Goal: Information Seeking & Learning: Find specific fact

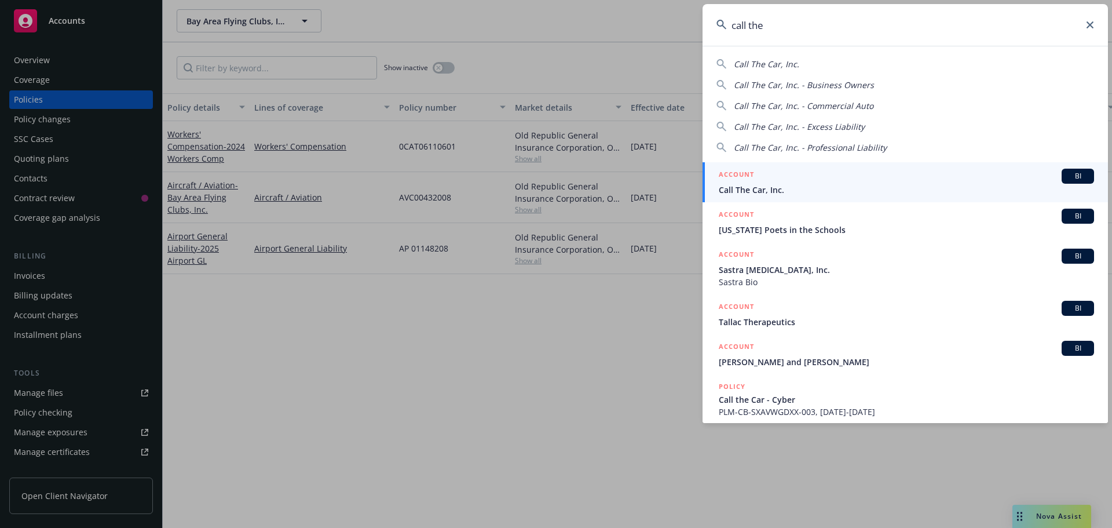
type input "call the"
click at [944, 181] on div "ACCOUNT BI" at bounding box center [906, 176] width 375 height 15
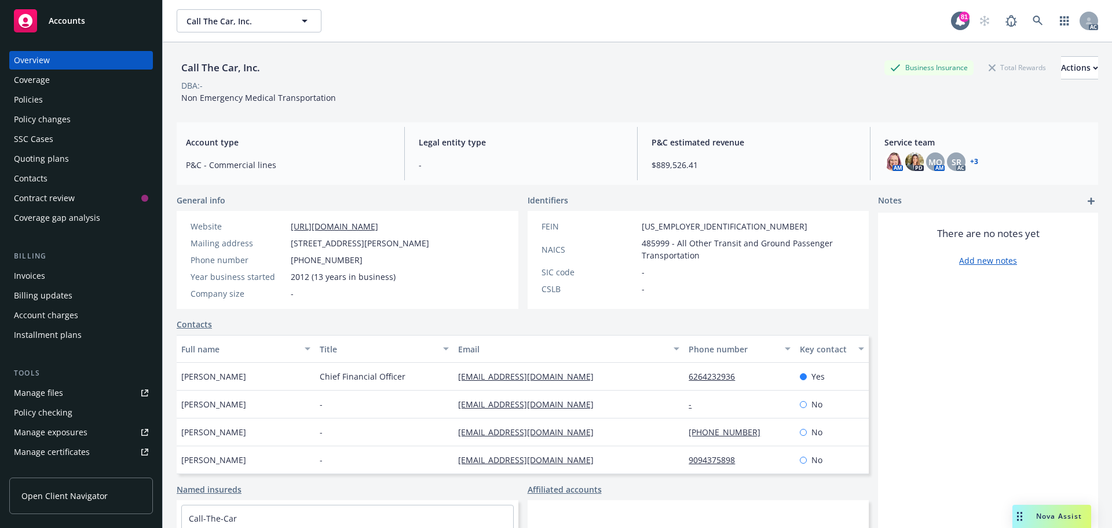
click at [68, 104] on div "Policies" at bounding box center [81, 99] width 134 height 19
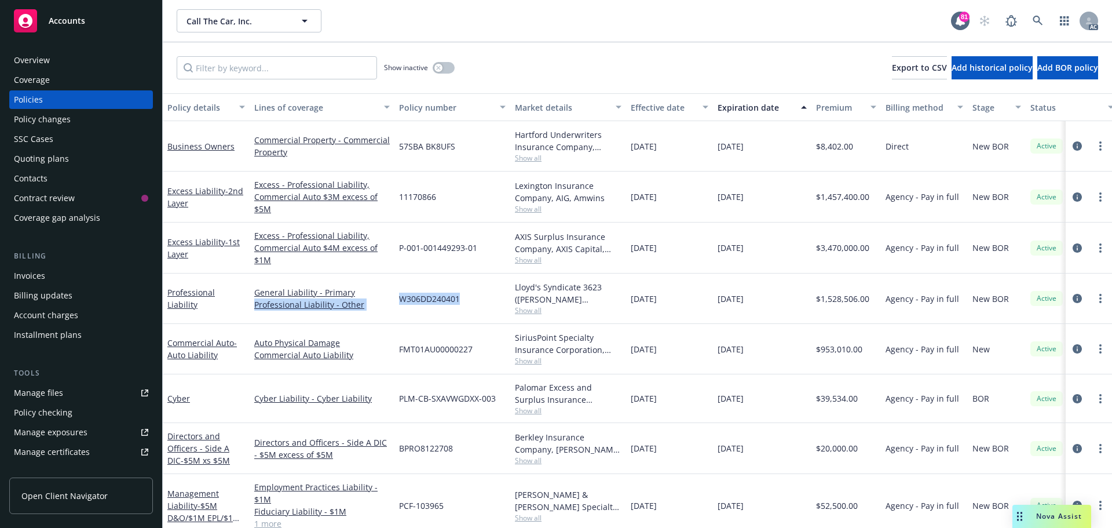
drag, startPoint x: 463, startPoint y: 298, endPoint x: 414, endPoint y: 295, distance: 48.7
click at [393, 298] on div "Professional Liability General Liability - Primary Professional Liability - Oth…" at bounding box center [722, 298] width 1118 height 50
click at [422, 295] on span "W306DD240401" at bounding box center [429, 298] width 61 height 12
drag, startPoint x: 469, startPoint y: 295, endPoint x: 401, endPoint y: 298, distance: 67.8
click at [401, 298] on div "W306DD240401" at bounding box center [452, 298] width 116 height 50
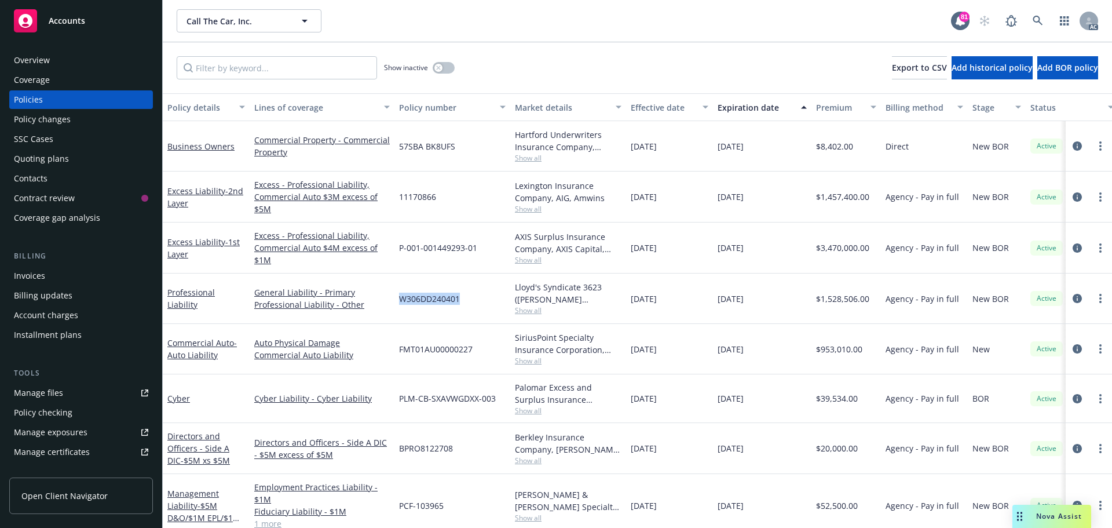
copy span "W306DD240401"
click at [525, 308] on span "Show all" at bounding box center [568, 310] width 107 height 10
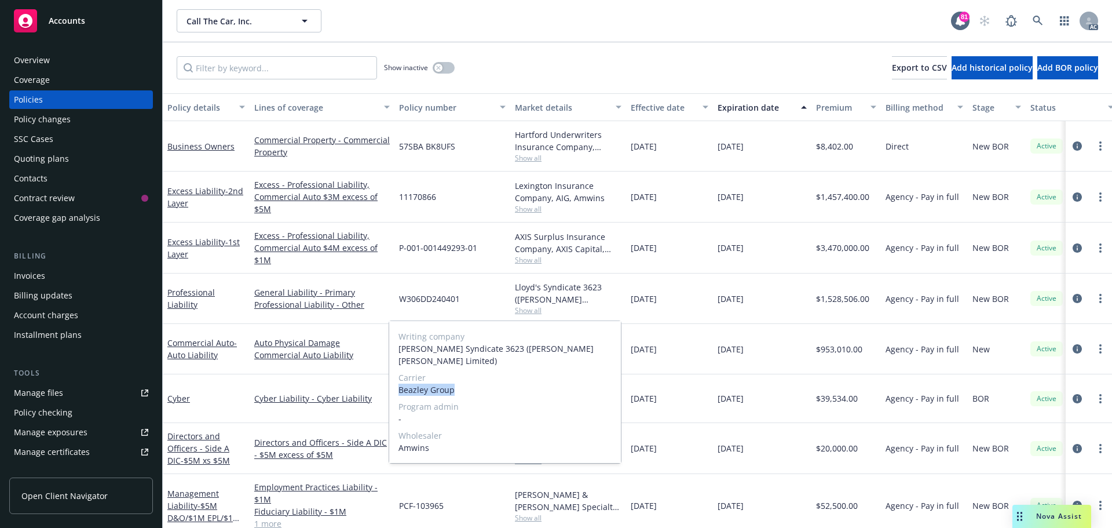
drag, startPoint x: 454, startPoint y: 378, endPoint x: 399, endPoint y: 381, distance: 55.1
click at [399, 383] on span "Beazley Group" at bounding box center [504, 389] width 213 height 12
copy span "Beazley Group"
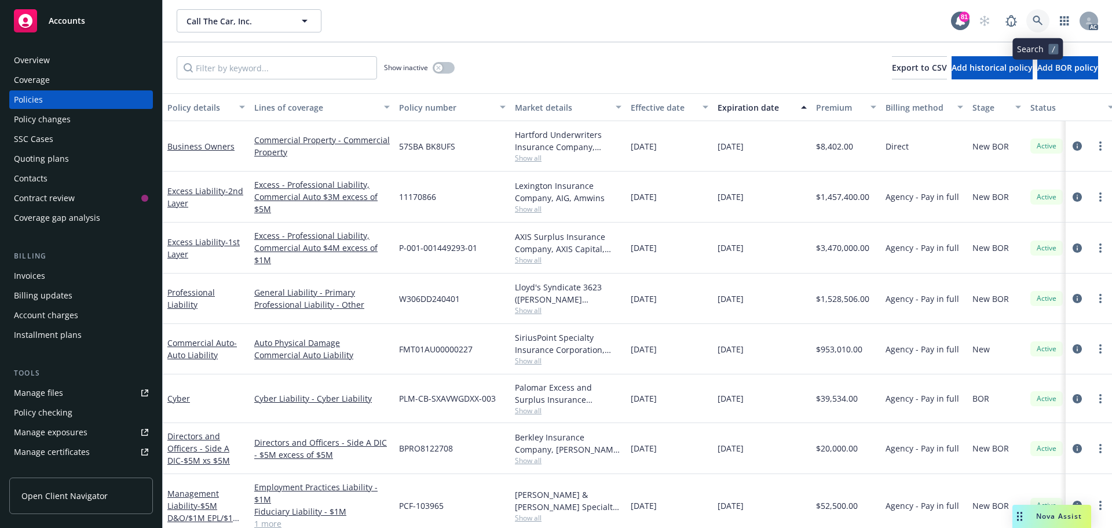
click at [1041, 21] on icon at bounding box center [1038, 21] width 10 height 10
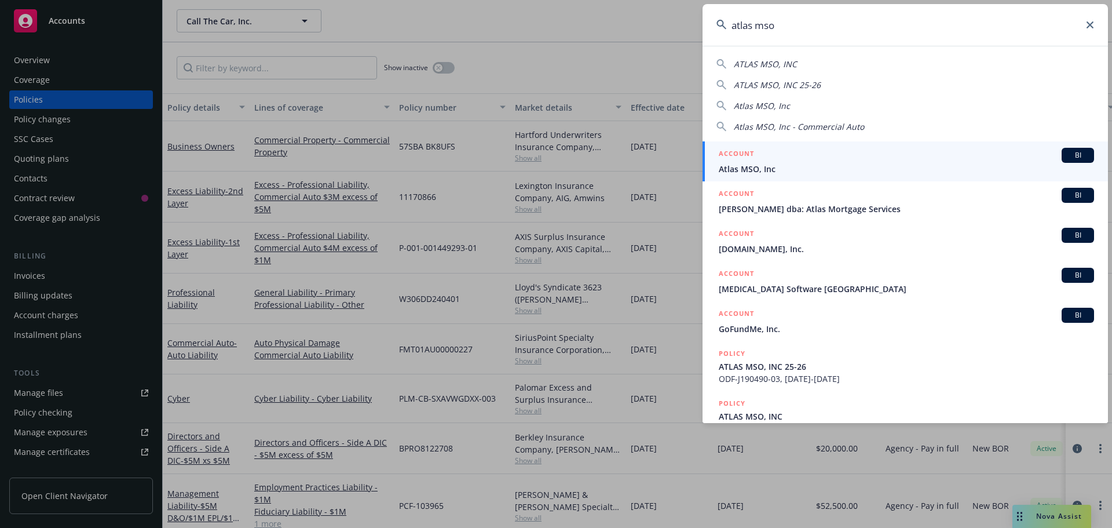
type input "atlas mso"
click at [796, 160] on div "ACCOUNT BI" at bounding box center [906, 155] width 375 height 15
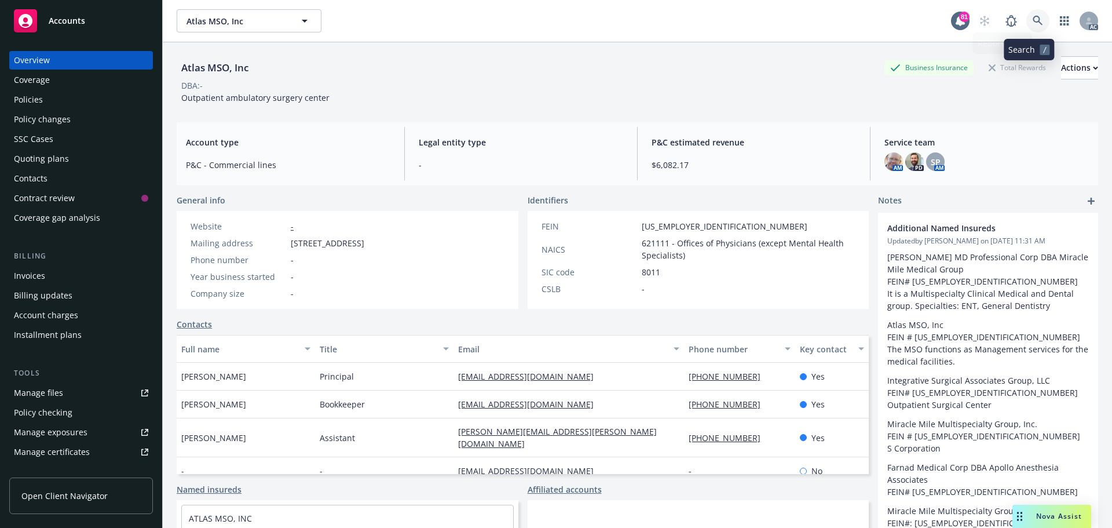
click at [1033, 17] on icon at bounding box center [1038, 21] width 10 height 10
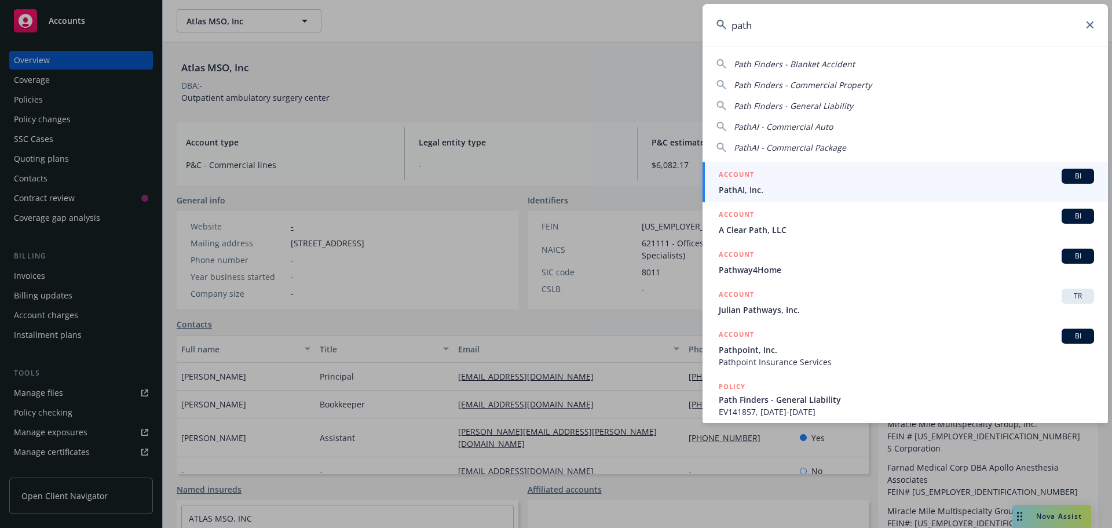
type input "path"
click at [747, 174] on h5 "ACCOUNT" at bounding box center [736, 176] width 35 height 14
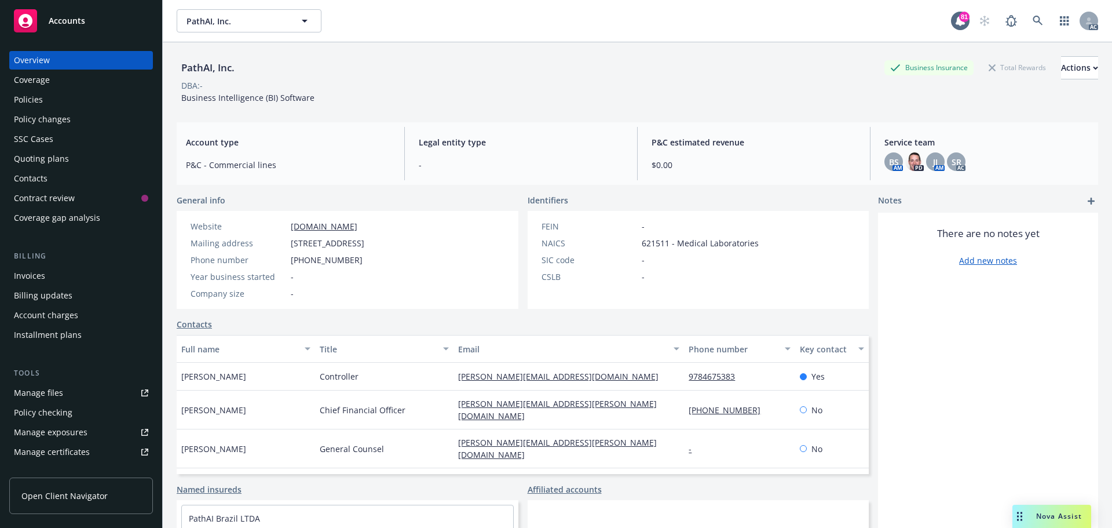
click at [47, 99] on div "Policies" at bounding box center [81, 99] width 134 height 19
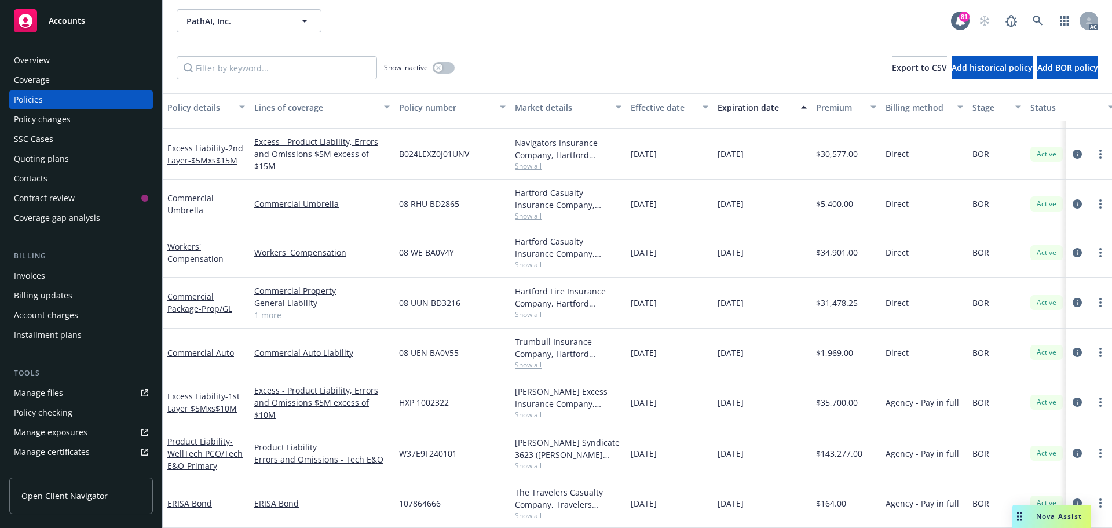
scroll to position [92, 0]
click at [268, 310] on link "1 more" at bounding box center [322, 315] width 136 height 12
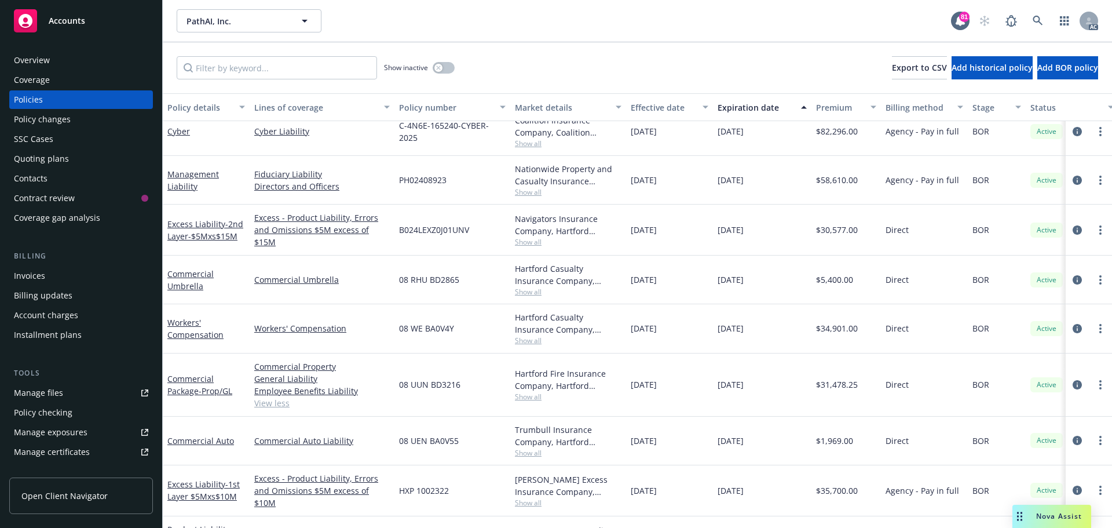
scroll to position [0, 0]
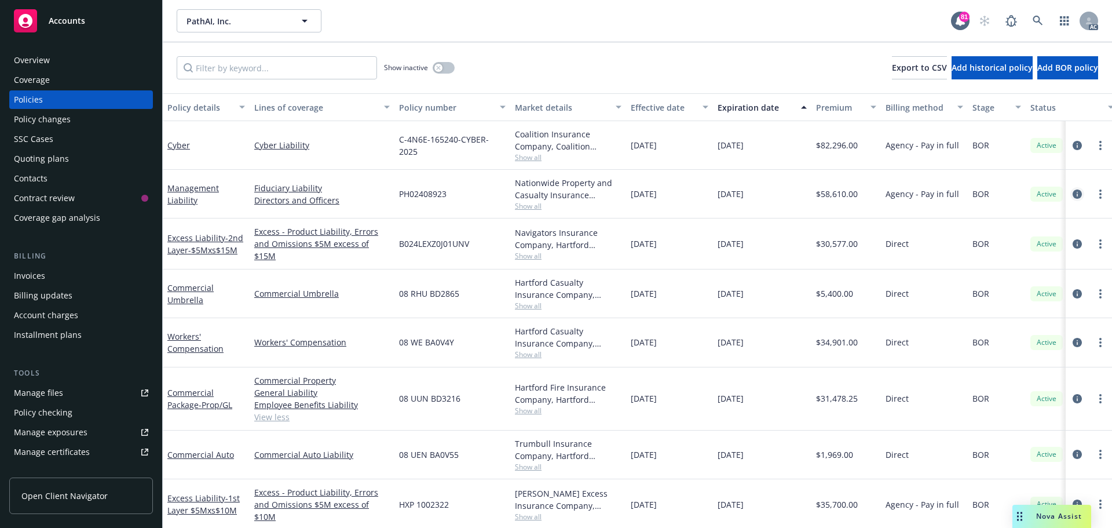
click at [1073, 195] on icon "circleInformation" at bounding box center [1077, 193] width 9 height 9
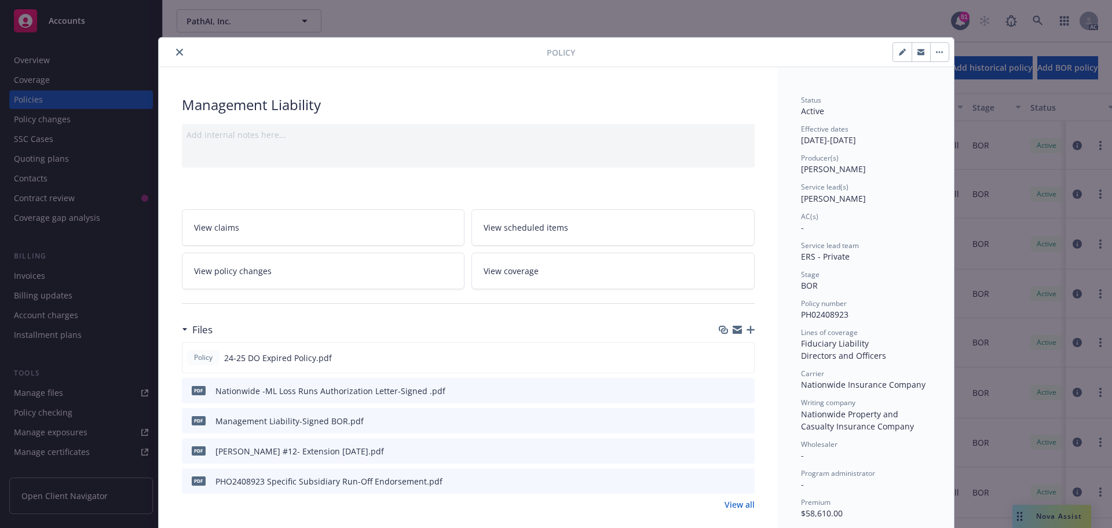
click at [174, 48] on button "close" at bounding box center [180, 52] width 14 height 14
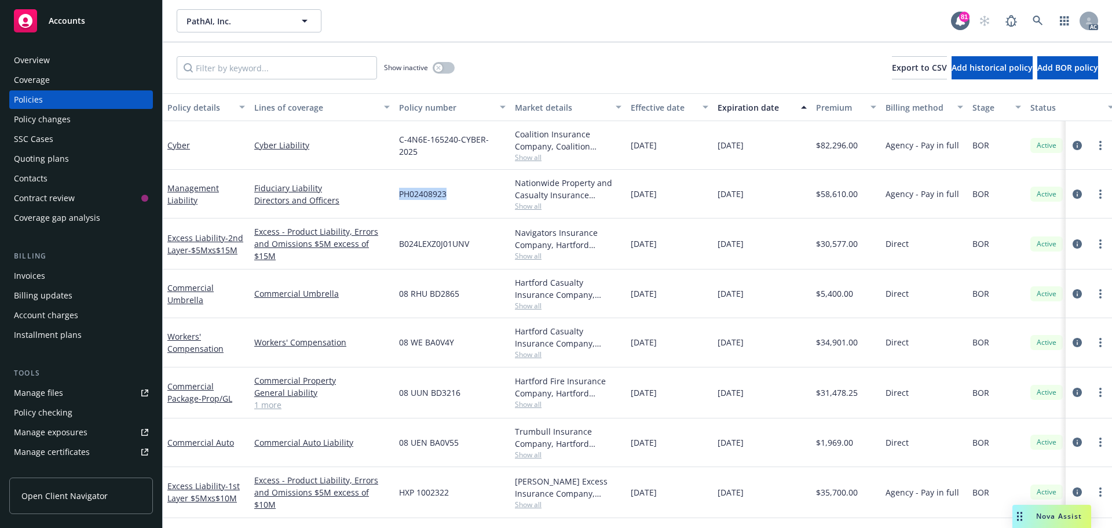
drag, startPoint x: 453, startPoint y: 193, endPoint x: 393, endPoint y: 194, distance: 60.2
click at [393, 194] on div "Management Liability Fiduciary Liability Directors and Officers PH02408923 Nati…" at bounding box center [722, 194] width 1118 height 49
copy div "PH02408923"
click at [537, 203] on span "Show all" at bounding box center [568, 206] width 107 height 10
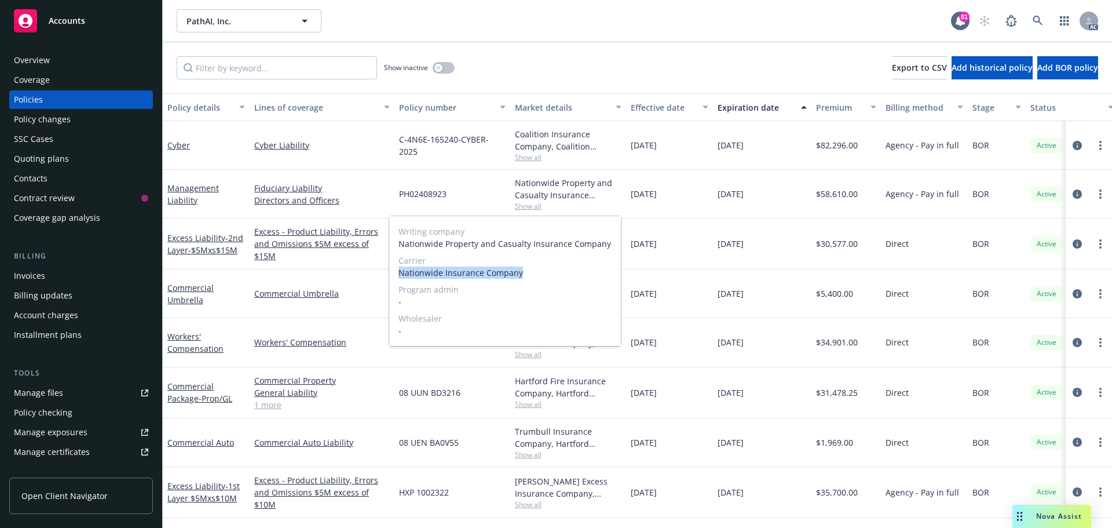
drag, startPoint x: 463, startPoint y: 277, endPoint x: 398, endPoint y: 276, distance: 65.4
click at [398, 276] on div "Writing company Nationwide Property and Casualty Insurance Company Carrier Nati…" at bounding box center [505, 281] width 232 height 130
copy span "Nationwide Insurance Company"
